Goal: Task Accomplishment & Management: Use online tool/utility

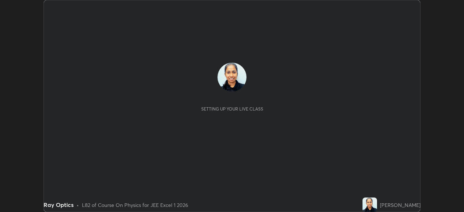
scroll to position [212, 463]
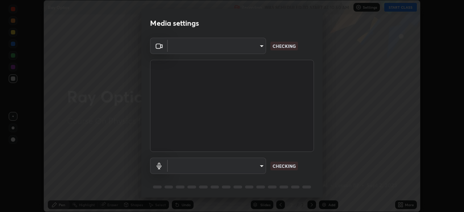
type input "100c0e0e409b1508d569c815e84311e0868d033d0fb9fb46bc53c870fbf18875"
click at [261, 168] on body "Erase all Ray Optics Recording WAS SCHEDULED TO START AT 10:50 AM Settings STAR…" at bounding box center [232, 106] width 464 height 212
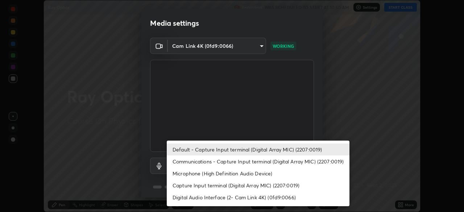
click at [216, 196] on li "Digital Audio Interface (2- Cam Link 4K) (0fd9:0066)" at bounding box center [258, 197] width 183 height 12
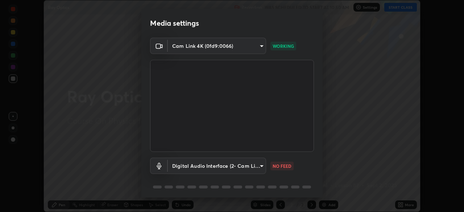
click at [170, 167] on body "Erase all Ray Optics Recording WAS SCHEDULED TO START AT 10:50 AM Settings STAR…" at bounding box center [232, 106] width 464 height 212
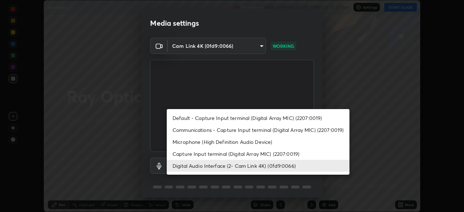
click at [173, 117] on li "Default - Capture Input terminal (Digital Array MIC) (2207:0019)" at bounding box center [258, 118] width 183 height 12
type input "default"
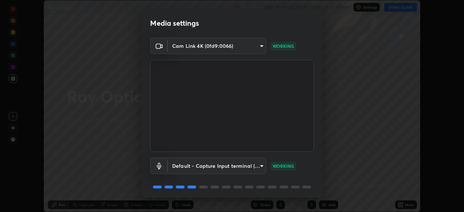
scroll to position [26, 0]
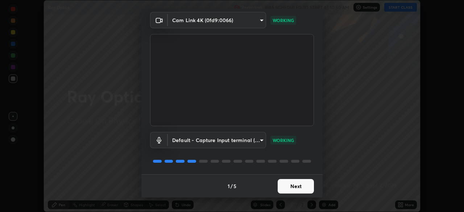
click at [278, 186] on button "Next" at bounding box center [296, 186] width 36 height 14
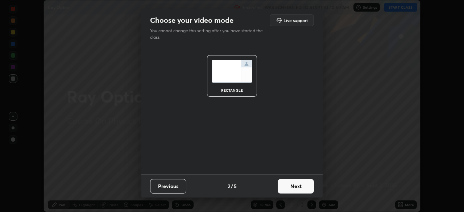
scroll to position [0, 0]
click at [278, 188] on button "Next" at bounding box center [296, 186] width 36 height 14
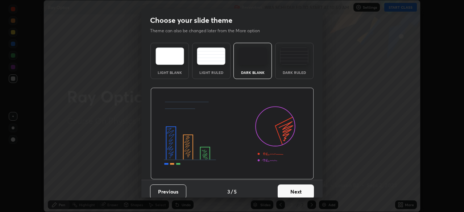
click at [278, 185] on button "Next" at bounding box center [296, 191] width 36 height 14
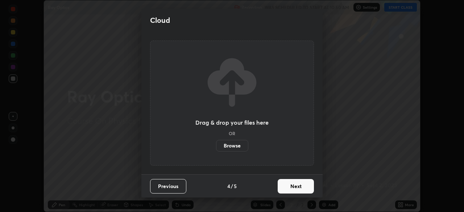
click at [279, 187] on button "Next" at bounding box center [296, 186] width 36 height 14
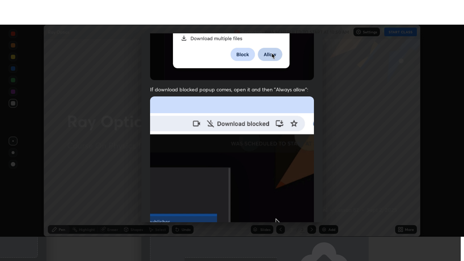
scroll to position [174, 0]
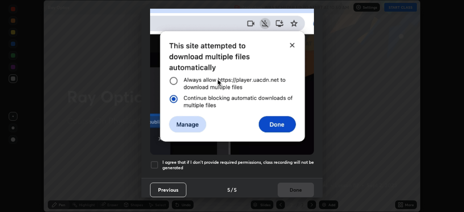
click at [255, 159] on h5 "I agree that if I don't provide required permissions, class recording will not …" at bounding box center [237, 164] width 151 height 11
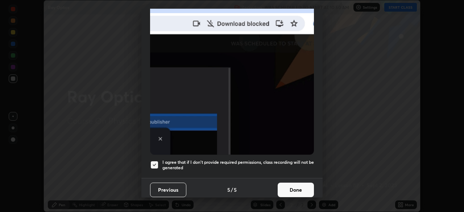
click at [278, 186] on button "Done" at bounding box center [296, 190] width 36 height 14
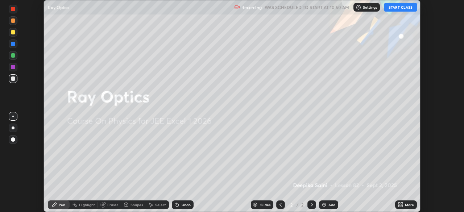
click at [404, 9] on button "START CLASS" at bounding box center [400, 7] width 33 height 9
click at [404, 205] on div "More" at bounding box center [406, 204] width 22 height 9
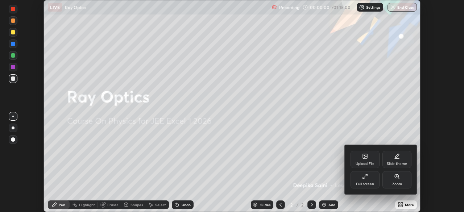
click at [372, 184] on div "Full screen" at bounding box center [365, 184] width 18 height 4
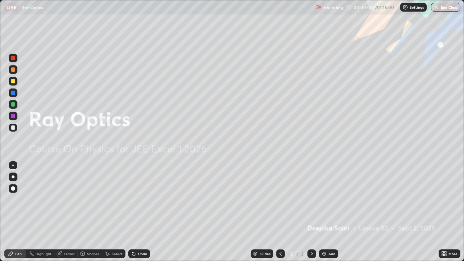
scroll to position [261, 464]
click at [330, 212] on div "Add" at bounding box center [328, 253] width 19 height 9
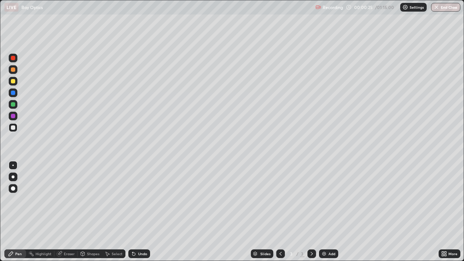
click at [13, 177] on div at bounding box center [13, 176] width 3 height 3
click at [13, 127] on div at bounding box center [13, 127] width 4 height 4
click at [70, 212] on div "Eraser" at bounding box center [69, 254] width 11 height 4
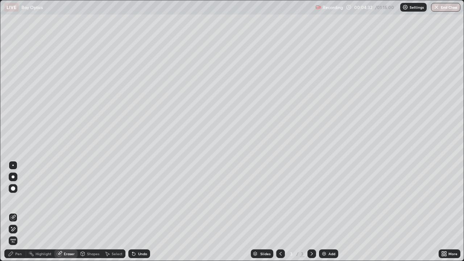
click at [19, 212] on div "Pen" at bounding box center [18, 254] width 7 height 4
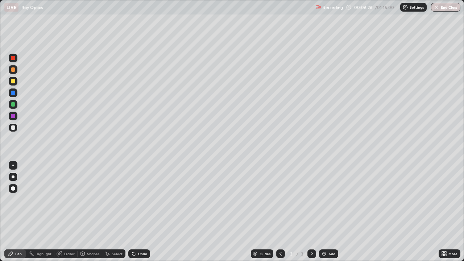
click at [324, 212] on img at bounding box center [324, 254] width 6 height 6
click at [12, 105] on div at bounding box center [13, 104] width 4 height 4
click at [10, 129] on div at bounding box center [13, 127] width 9 height 9
click at [12, 113] on div at bounding box center [13, 116] width 9 height 9
click at [12, 81] on div at bounding box center [13, 81] width 4 height 4
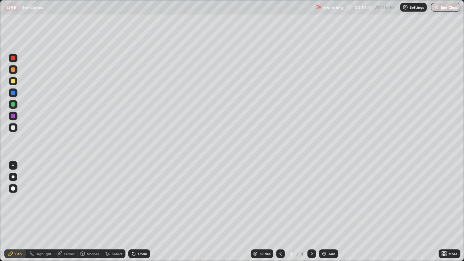
click at [322, 212] on img at bounding box center [324, 254] width 6 height 6
click at [13, 127] on div at bounding box center [13, 127] width 4 height 4
click at [13, 129] on div at bounding box center [13, 127] width 4 height 4
click at [13, 117] on div at bounding box center [13, 116] width 4 height 4
click at [13, 105] on div at bounding box center [13, 104] width 4 height 4
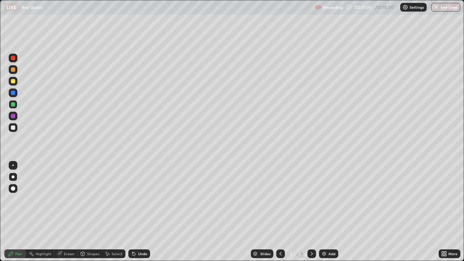
click at [64, 212] on div "Eraser" at bounding box center [69, 254] width 11 height 4
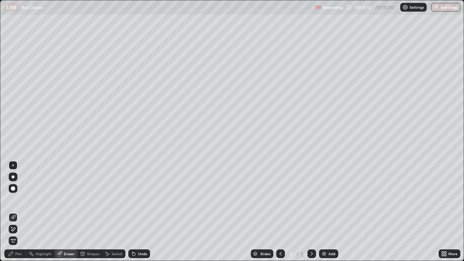
click at [16, 212] on div "Pen" at bounding box center [18, 254] width 7 height 4
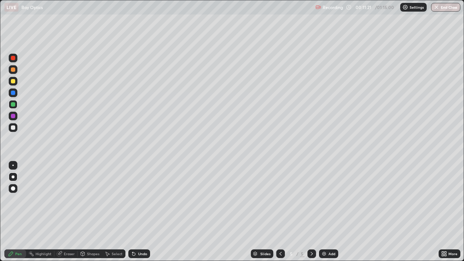
click at [0, 201] on div "Setting up your live class" at bounding box center [232, 130] width 464 height 261
click at [13, 93] on div at bounding box center [13, 93] width 4 height 4
click at [62, 212] on icon at bounding box center [60, 254] width 6 height 6
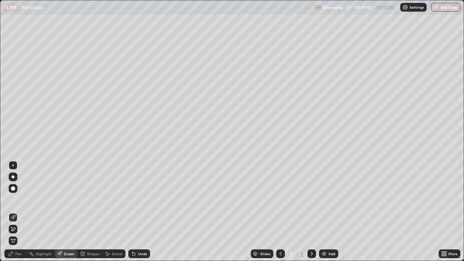
click at [13, 212] on icon at bounding box center [11, 254] width 6 height 6
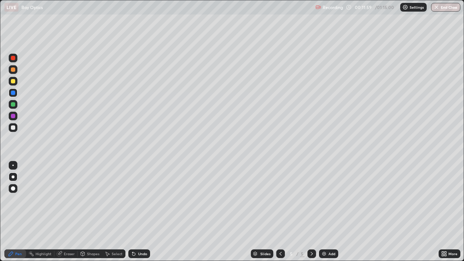
click at [13, 116] on div at bounding box center [13, 116] width 4 height 4
click at [12, 82] on div at bounding box center [13, 81] width 4 height 4
click at [136, 212] on div "Undo" at bounding box center [139, 253] width 22 height 9
click at [13, 129] on div at bounding box center [13, 127] width 4 height 4
click at [326, 212] on img at bounding box center [324, 254] width 6 height 6
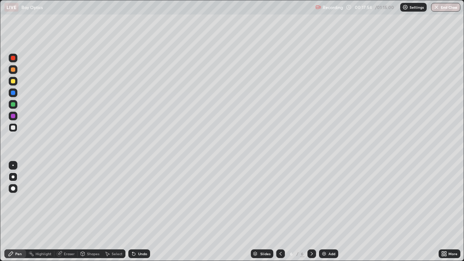
click at [13, 128] on div at bounding box center [13, 127] width 4 height 4
click at [327, 212] on div "Add" at bounding box center [328, 253] width 19 height 9
click at [14, 117] on div at bounding box center [13, 116] width 4 height 4
click at [13, 93] on div at bounding box center [13, 93] width 4 height 4
click at [13, 106] on div at bounding box center [13, 104] width 4 height 4
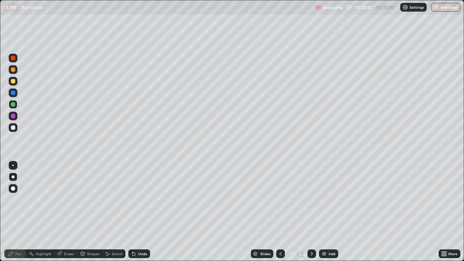
click at [13, 117] on div at bounding box center [13, 116] width 4 height 4
click at [14, 70] on div at bounding box center [13, 69] width 4 height 4
click at [137, 212] on div "Undo" at bounding box center [139, 253] width 22 height 9
click at [138, 212] on div "Undo" at bounding box center [142, 254] width 9 height 4
click at [64, 212] on div "Eraser" at bounding box center [69, 254] width 11 height 4
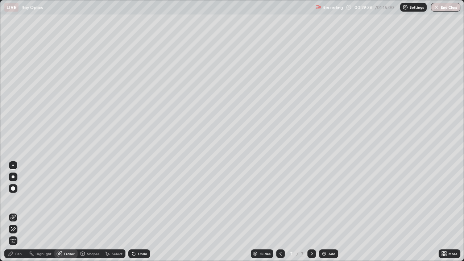
click at [9, 212] on icon at bounding box center [11, 254] width 6 height 6
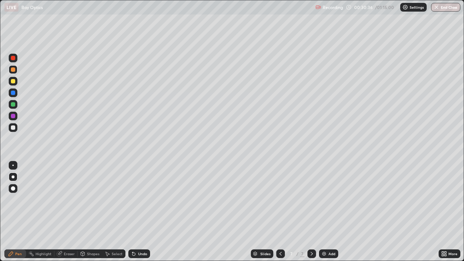
click at [326, 212] on div "Add" at bounding box center [328, 253] width 19 height 9
click at [12, 104] on div at bounding box center [13, 104] width 4 height 4
click at [11, 91] on div at bounding box center [13, 93] width 4 height 4
click at [12, 81] on div at bounding box center [13, 81] width 4 height 4
click at [14, 70] on div at bounding box center [13, 69] width 4 height 4
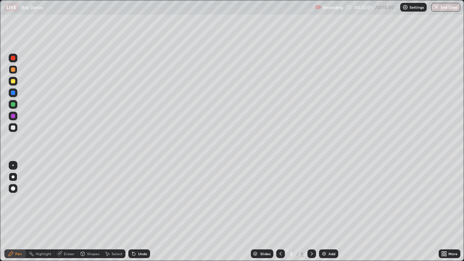
click at [13, 59] on div at bounding box center [13, 58] width 4 height 4
click at [12, 126] on div at bounding box center [13, 127] width 4 height 4
click at [9, 80] on div at bounding box center [13, 81] width 9 height 9
click at [67, 212] on div "Eraser" at bounding box center [65, 253] width 23 height 9
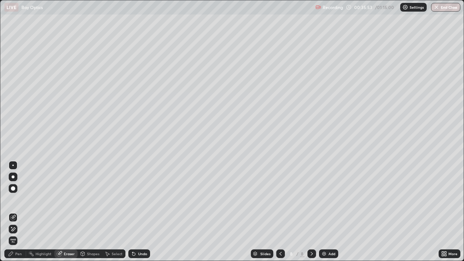
click at [13, 212] on icon at bounding box center [11, 254] width 6 height 6
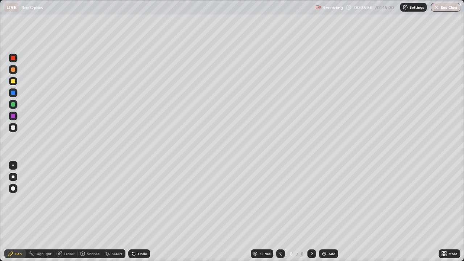
click at [68, 212] on div "Eraser" at bounding box center [69, 254] width 11 height 4
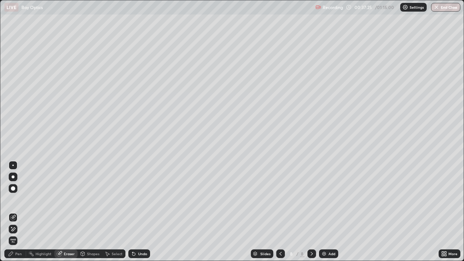
click at [17, 212] on div "Pen" at bounding box center [18, 254] width 7 height 4
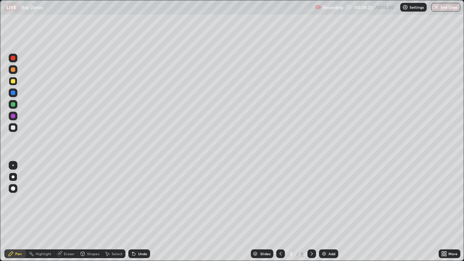
click at [137, 212] on div "Undo" at bounding box center [139, 253] width 22 height 9
click at [136, 212] on icon at bounding box center [134, 254] width 6 height 6
click at [135, 212] on icon at bounding box center [134, 254] width 6 height 6
click at [134, 212] on icon at bounding box center [134, 254] width 6 height 6
click at [133, 212] on icon at bounding box center [133, 254] width 3 height 3
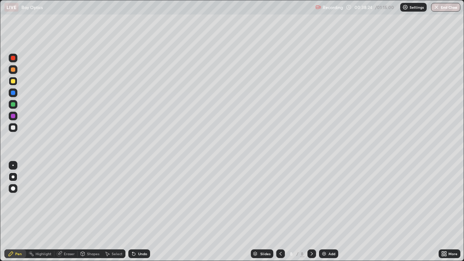
click at [133, 212] on icon at bounding box center [133, 254] width 3 height 3
click at [134, 212] on icon at bounding box center [134, 254] width 6 height 6
click at [89, 212] on div "Shapes" at bounding box center [93, 254] width 12 height 4
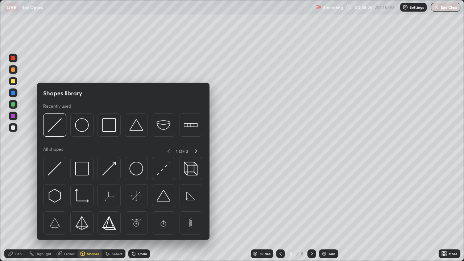
click at [112, 212] on div "Select" at bounding box center [117, 254] width 11 height 4
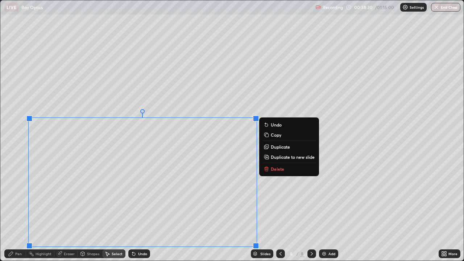
click at [266, 170] on icon at bounding box center [266, 168] width 0 height 1
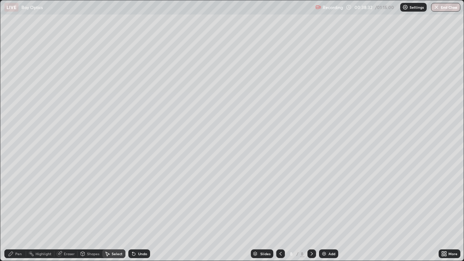
click at [18, 212] on div "Pen" at bounding box center [18, 254] width 7 height 4
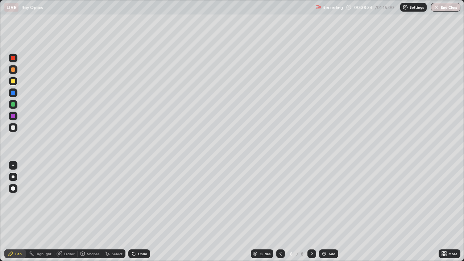
click at [14, 57] on div at bounding box center [13, 58] width 4 height 4
click at [140, 212] on div "Undo" at bounding box center [139, 253] width 22 height 9
click at [138, 212] on div "Undo" at bounding box center [142, 254] width 9 height 4
click at [135, 212] on icon at bounding box center [134, 254] width 6 height 6
click at [69, 212] on div "Eraser" at bounding box center [69, 254] width 11 height 4
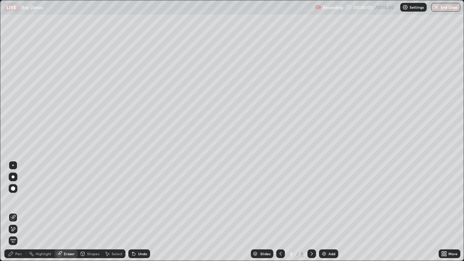
click at [20, 212] on div "Pen" at bounding box center [18, 254] width 7 height 4
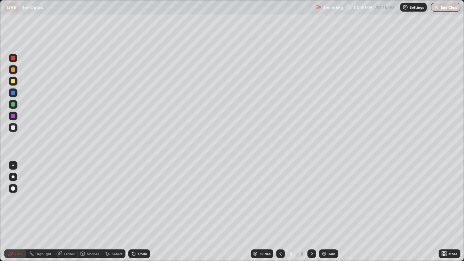
click at [12, 70] on div at bounding box center [13, 69] width 4 height 4
click at [69, 212] on div "Eraser" at bounding box center [69, 254] width 11 height 4
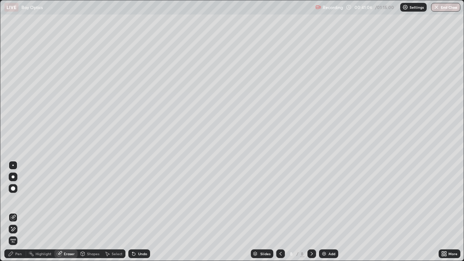
click at [16, 212] on div "Pen" at bounding box center [18, 254] width 7 height 4
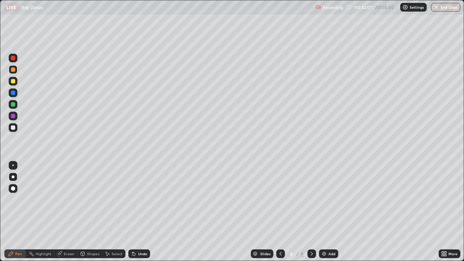
click at [118, 212] on div "Select" at bounding box center [117, 254] width 11 height 4
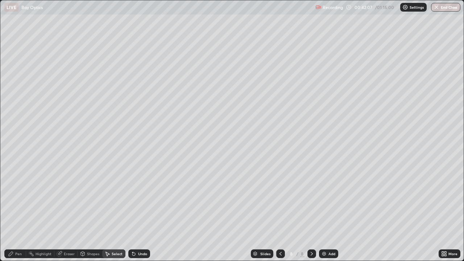
click at [94, 212] on div "Shapes" at bounding box center [93, 254] width 12 height 4
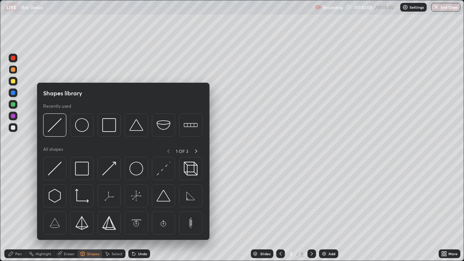
click at [161, 212] on div "Slides 8 / 8 Add" at bounding box center [294, 253] width 288 height 14
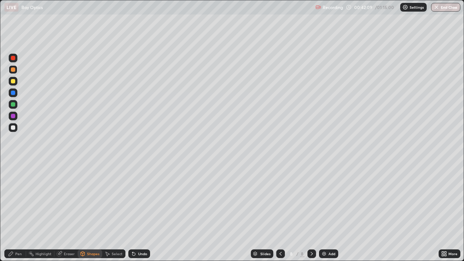
click at [68, 212] on div "Eraser" at bounding box center [69, 254] width 11 height 4
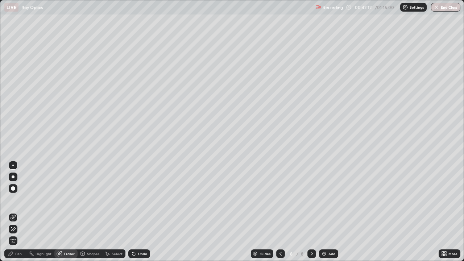
click at [18, 212] on div "Pen" at bounding box center [18, 254] width 7 height 4
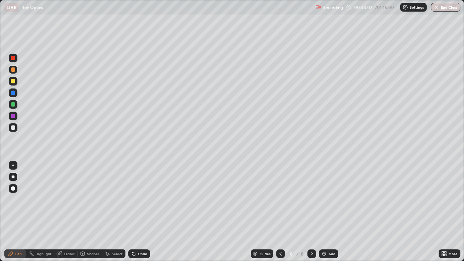
click at [67, 212] on div "Eraser" at bounding box center [69, 254] width 11 height 4
click at [64, 212] on div "Eraser" at bounding box center [69, 254] width 11 height 4
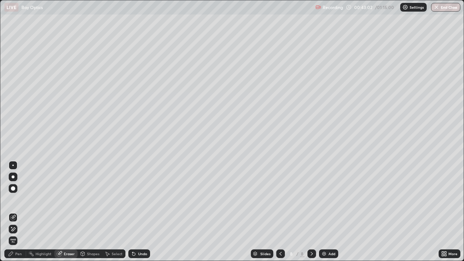
click at [66, 212] on div "Eraser" at bounding box center [69, 254] width 11 height 4
click at [68, 212] on div "Eraser" at bounding box center [69, 254] width 11 height 4
click at [17, 212] on div "Pen" at bounding box center [18, 254] width 7 height 4
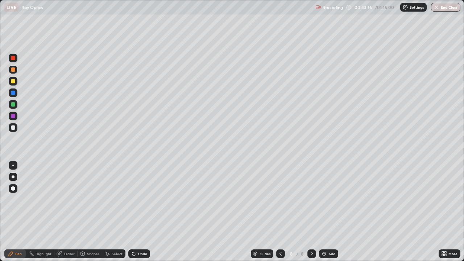
click at [141, 212] on div "Undo" at bounding box center [142, 254] width 9 height 4
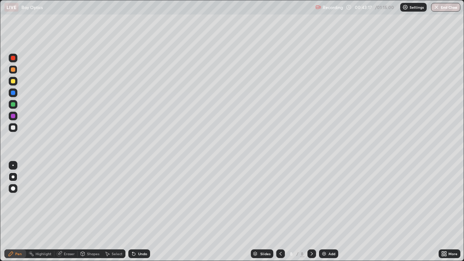
click at [141, 212] on div "Undo" at bounding box center [142, 254] width 9 height 4
click at [68, 212] on div "Eraser" at bounding box center [69, 254] width 11 height 4
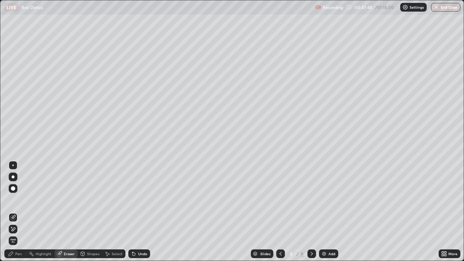
click at [324, 212] on img at bounding box center [324, 254] width 6 height 6
click at [14, 212] on icon at bounding box center [11, 254] width 6 height 6
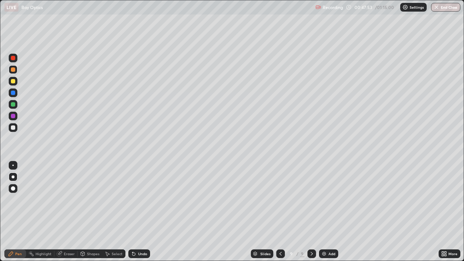
click at [12, 127] on div at bounding box center [13, 127] width 4 height 4
click at [13, 114] on div at bounding box center [13, 116] width 4 height 4
click at [11, 94] on div at bounding box center [13, 93] width 4 height 4
click at [326, 212] on img at bounding box center [324, 254] width 6 height 6
click at [323, 212] on img at bounding box center [324, 254] width 6 height 6
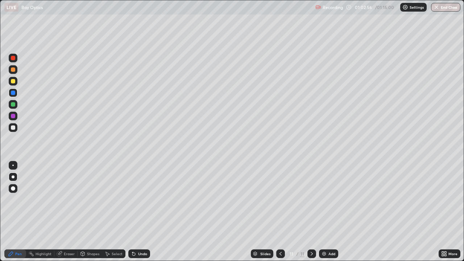
click at [12, 104] on div at bounding box center [13, 104] width 4 height 4
click at [279, 212] on icon at bounding box center [281, 254] width 6 height 6
click at [279, 212] on icon at bounding box center [280, 254] width 2 height 4
click at [280, 212] on icon at bounding box center [281, 254] width 6 height 6
click at [443, 8] on button "End Class" at bounding box center [446, 7] width 29 height 9
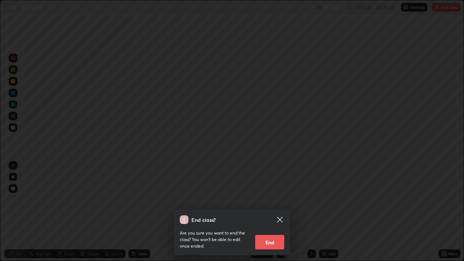
click at [274, 212] on button "End" at bounding box center [269, 242] width 29 height 14
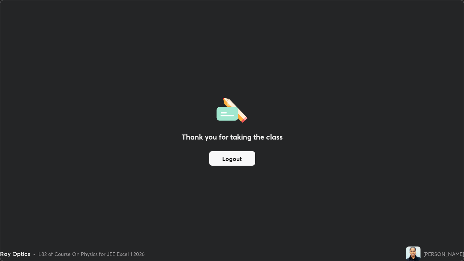
click at [230, 157] on button "Logout" at bounding box center [232, 158] width 46 height 14
